Goal: Information Seeking & Learning: Learn about a topic

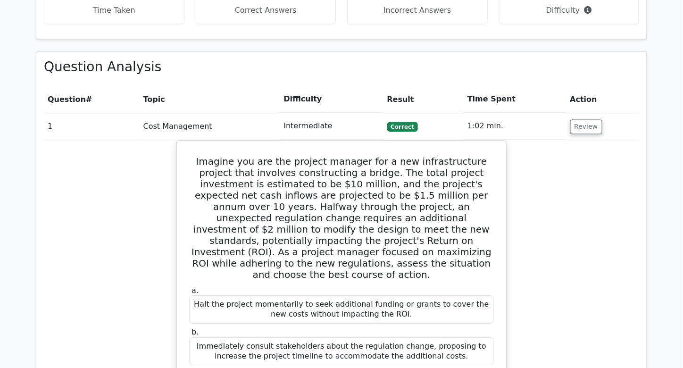
scroll to position [665, 0]
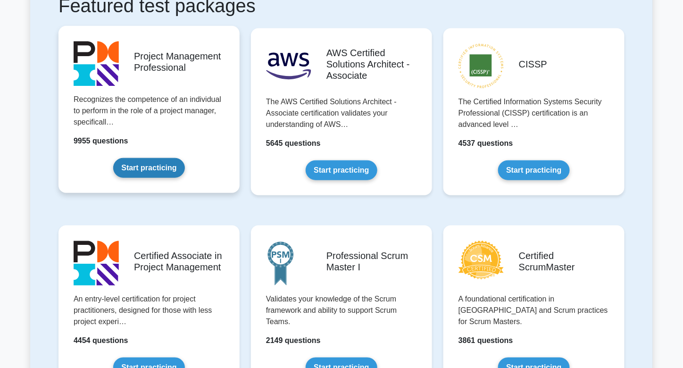
scroll to position [248, 0]
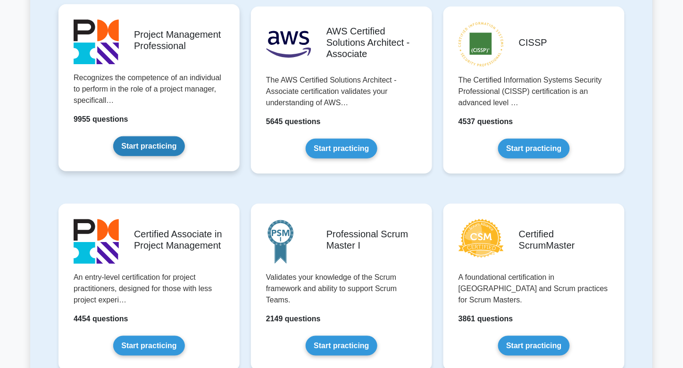
click at [146, 151] on link "Start practicing" at bounding box center [148, 146] width 71 height 20
